Goal: Communication & Community: Answer question/provide support

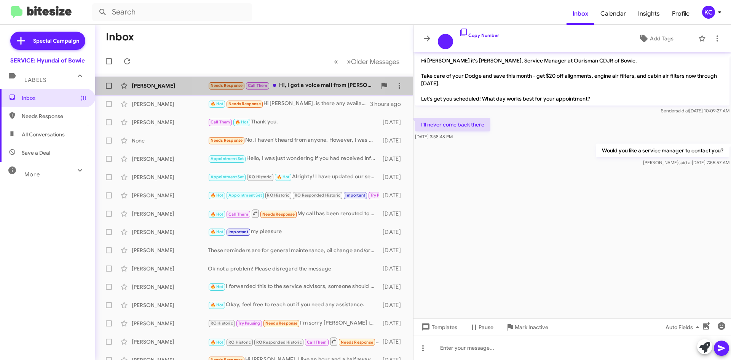
click at [291, 84] on div "Needs Response Call Them Hi, I got a voice mail from [PERSON_NAME] [DATE], but …" at bounding box center [292, 85] width 169 height 9
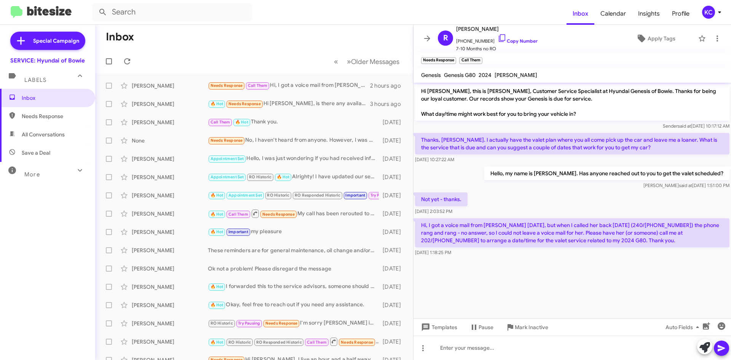
click at [540, 137] on p "Thanks, [PERSON_NAME]. I actually have the valet plan where you all come pick u…" at bounding box center [572, 143] width 315 height 21
click at [521, 292] on cdk-virtual-scroll-viewport "Hi [PERSON_NAME], this is [PERSON_NAME], Customer Service Specialist at Hyundai…" at bounding box center [573, 201] width 318 height 236
click at [498, 37] on icon at bounding box center [502, 38] width 9 height 9
click at [67, 101] on span "Inbox" at bounding box center [54, 98] width 65 height 8
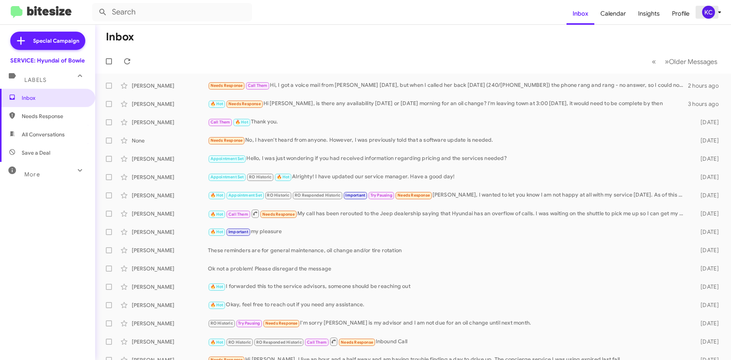
click at [709, 13] on div "KC" at bounding box center [708, 12] width 13 height 13
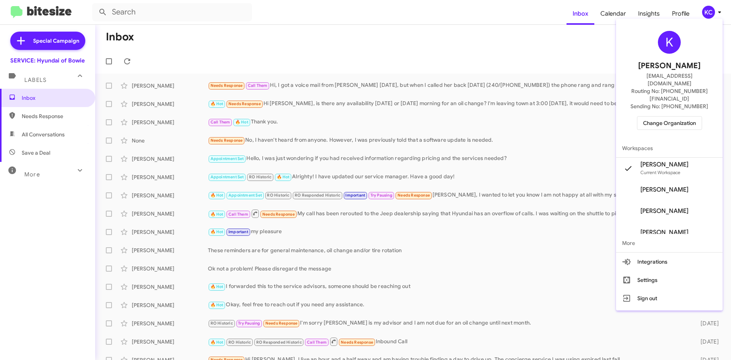
click at [677, 117] on span "Change Organization" at bounding box center [669, 123] width 53 height 13
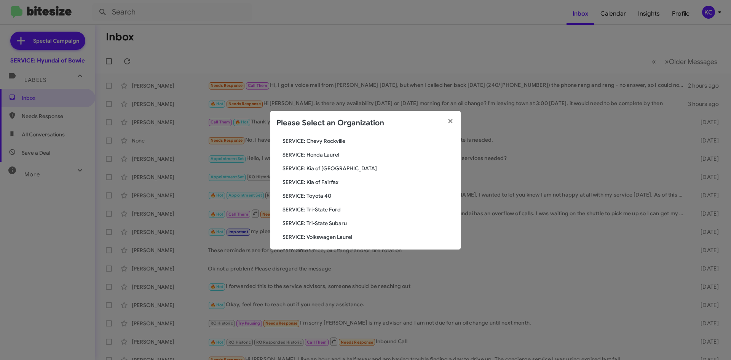
scroll to position [114, 0]
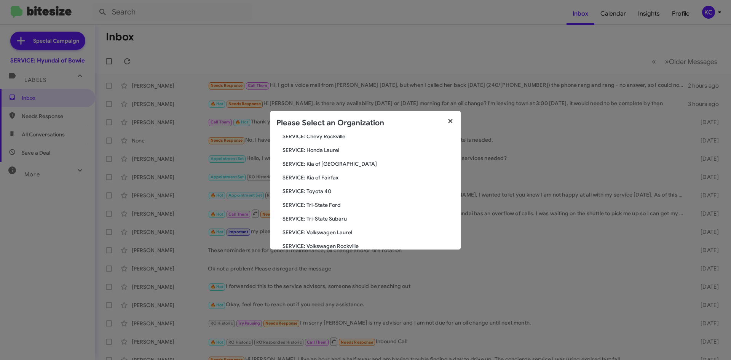
click at [450, 118] on icon "button" at bounding box center [450, 121] width 9 height 7
